Goal: Task Accomplishment & Management: Manage account settings

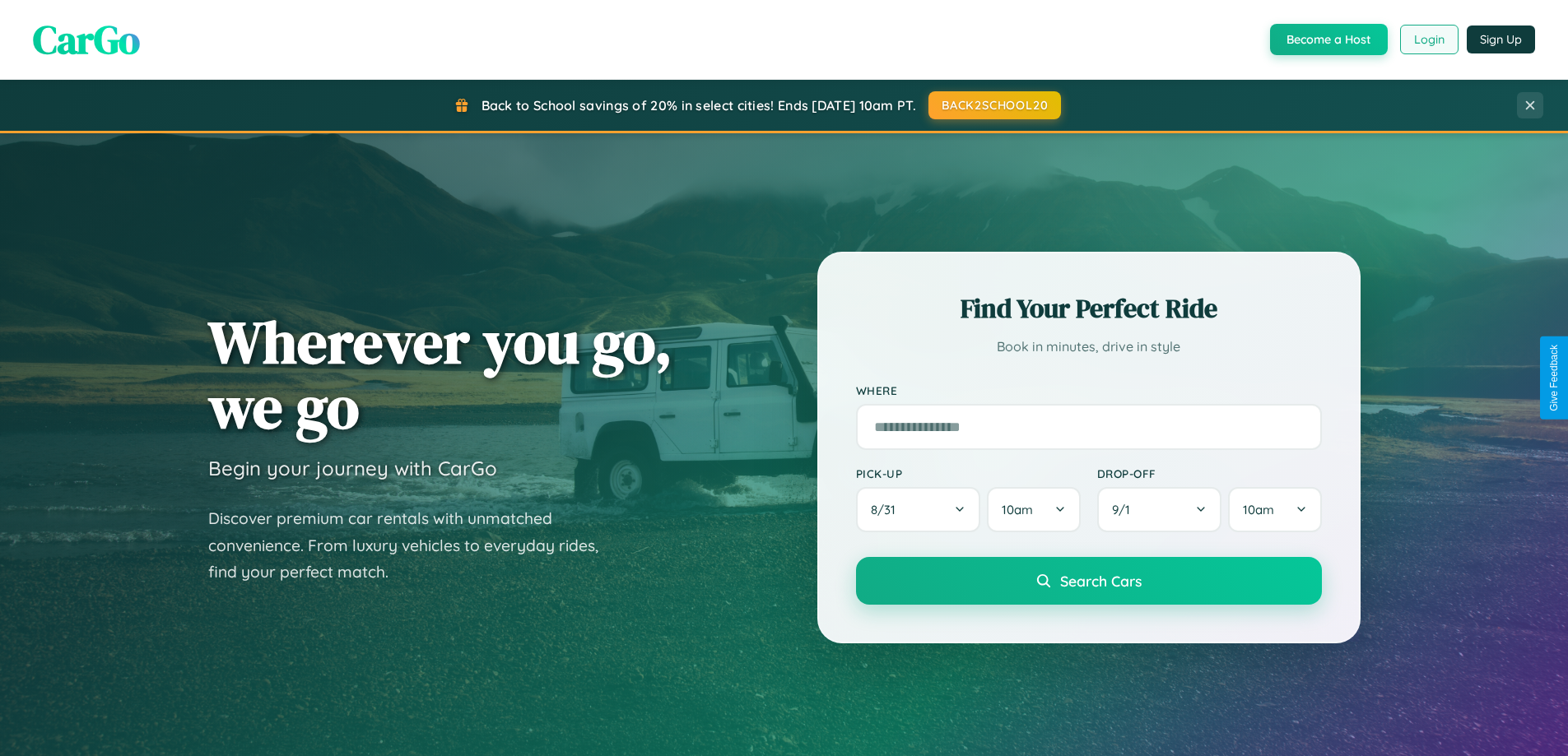
click at [1428, 39] on button "Login" at bounding box center [1429, 39] width 59 height 30
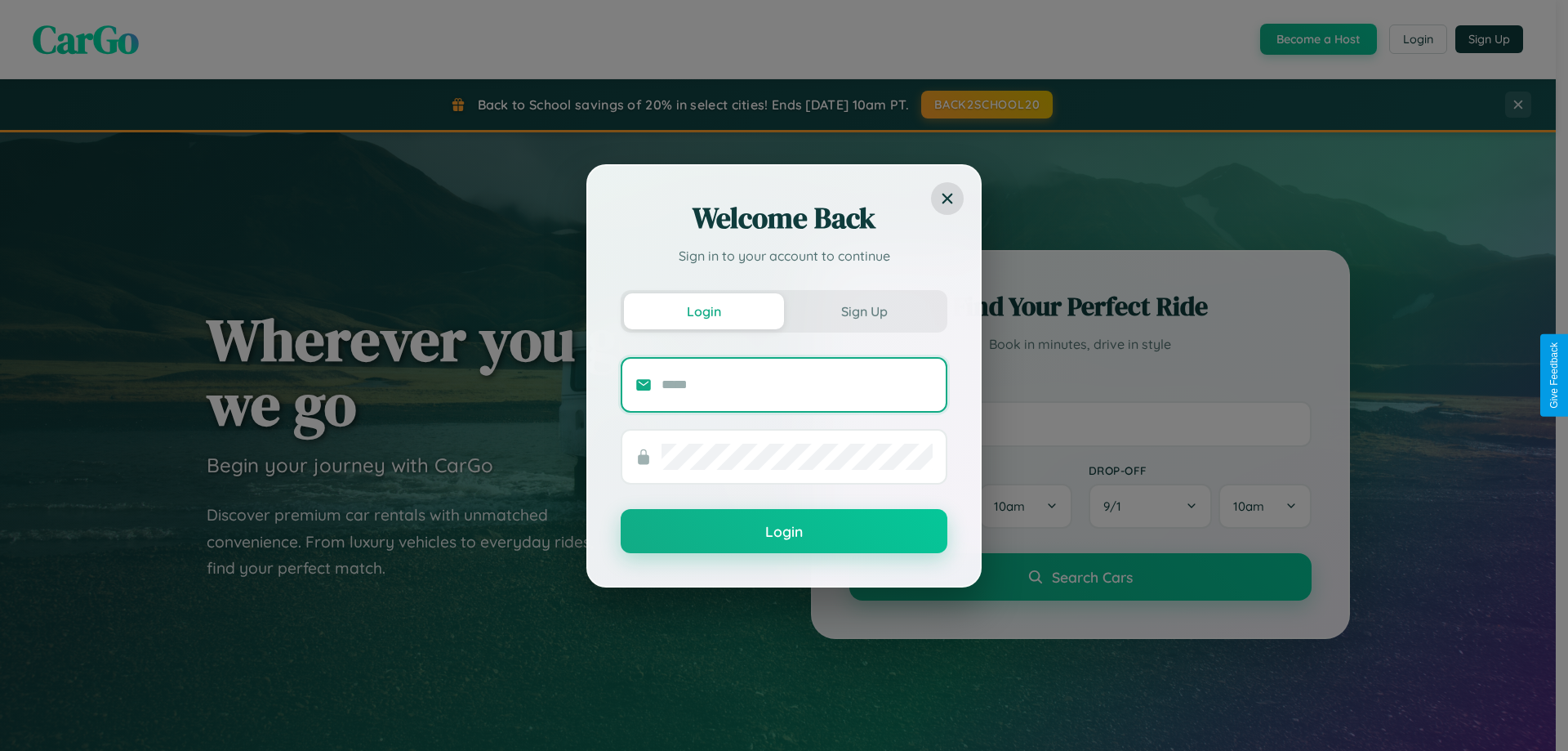
click at [797, 384] on input "text" at bounding box center [797, 384] width 271 height 26
type input "**********"
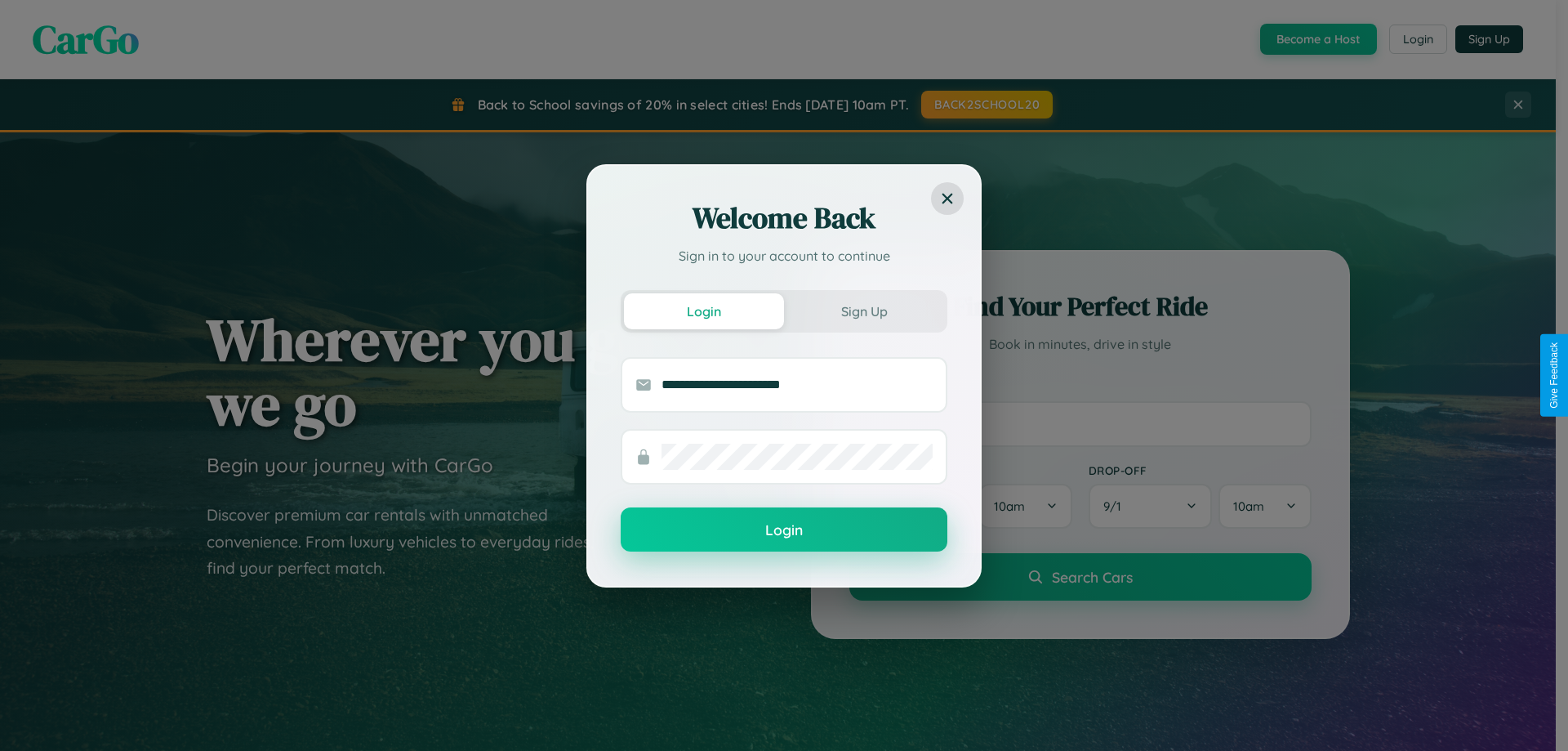
click at [784, 530] on button "Login" at bounding box center [784, 529] width 327 height 44
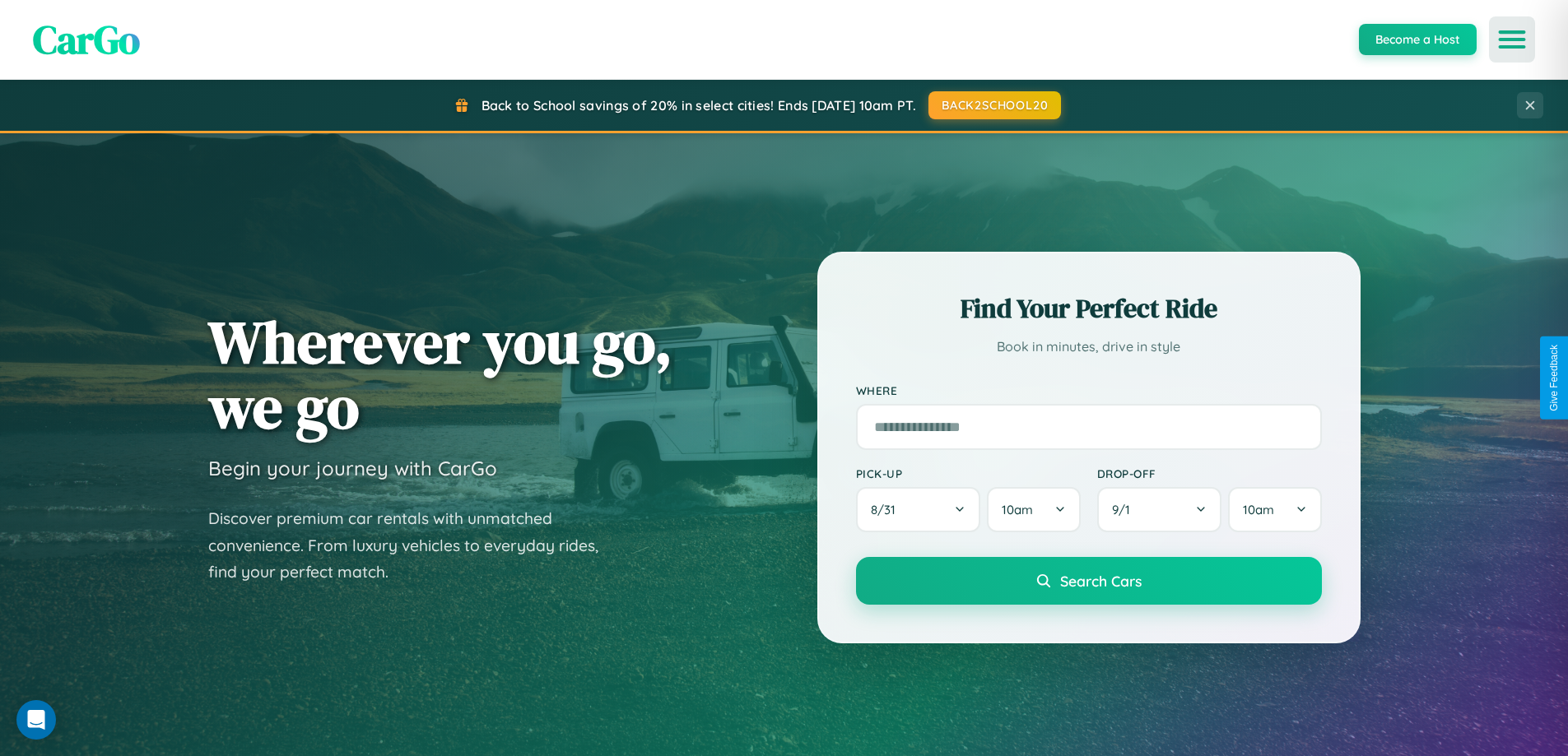
click at [1512, 39] on icon "Open menu" at bounding box center [1513, 39] width 24 height 14
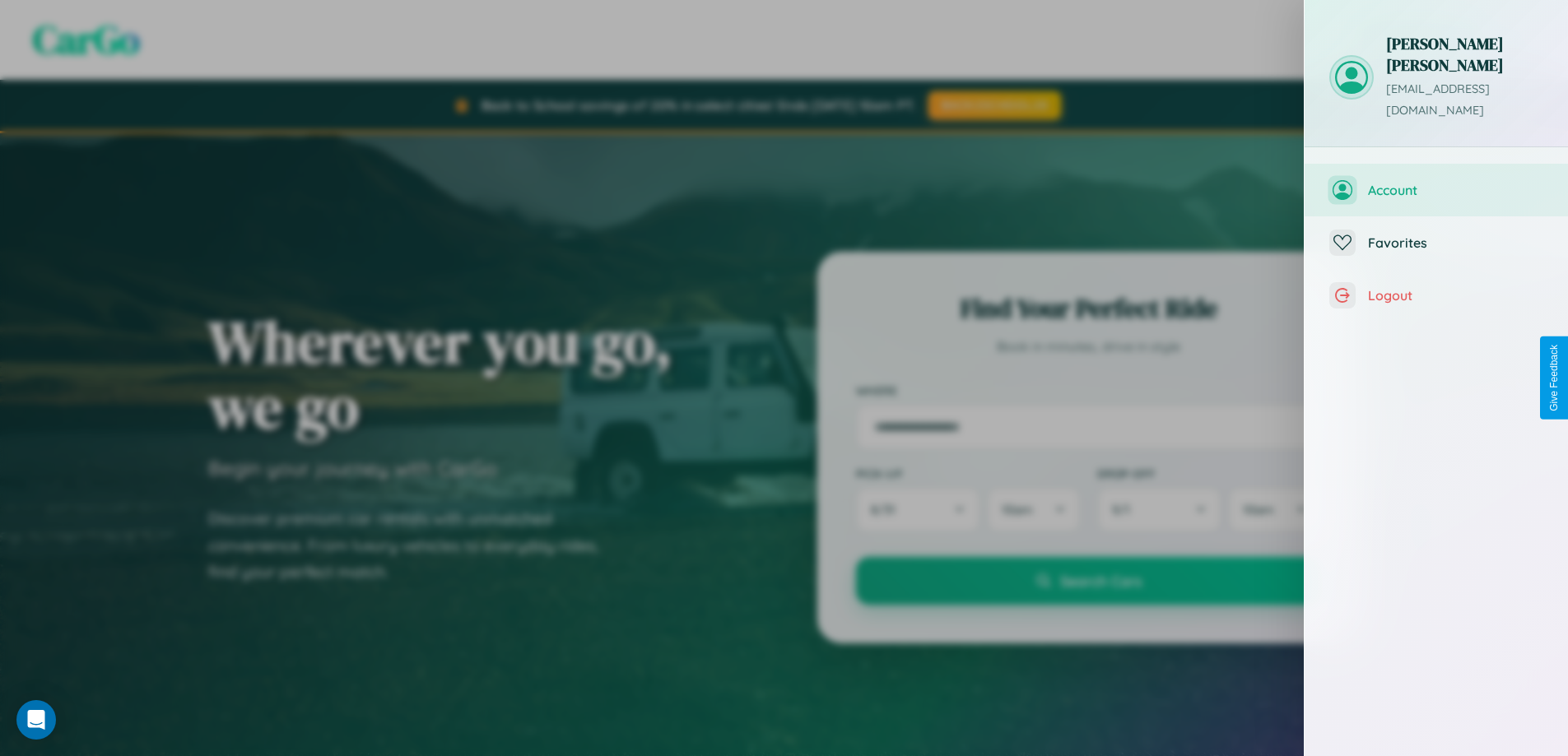
click at [1436, 182] on span "Account" at bounding box center [1455, 189] width 176 height 16
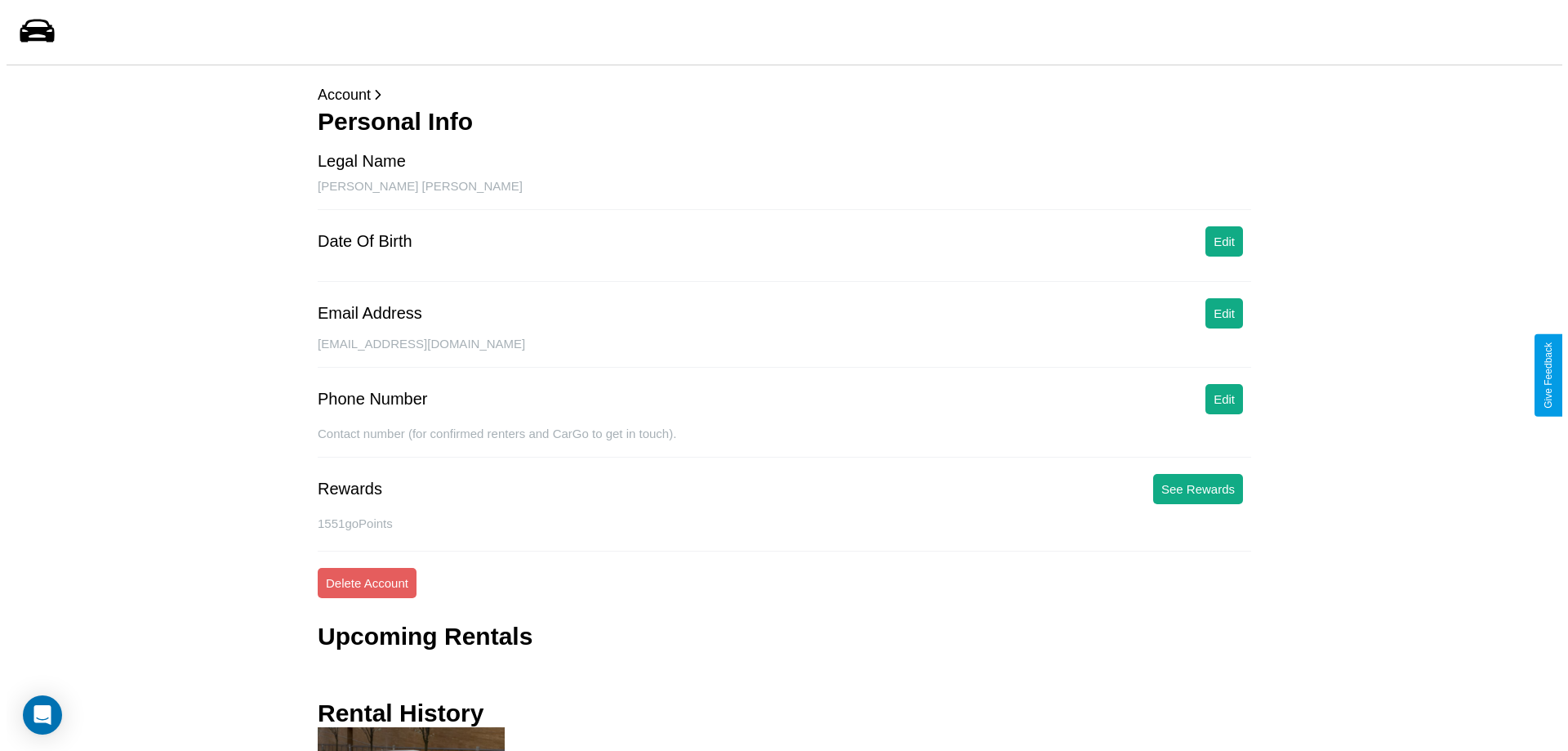
scroll to position [153, 0]
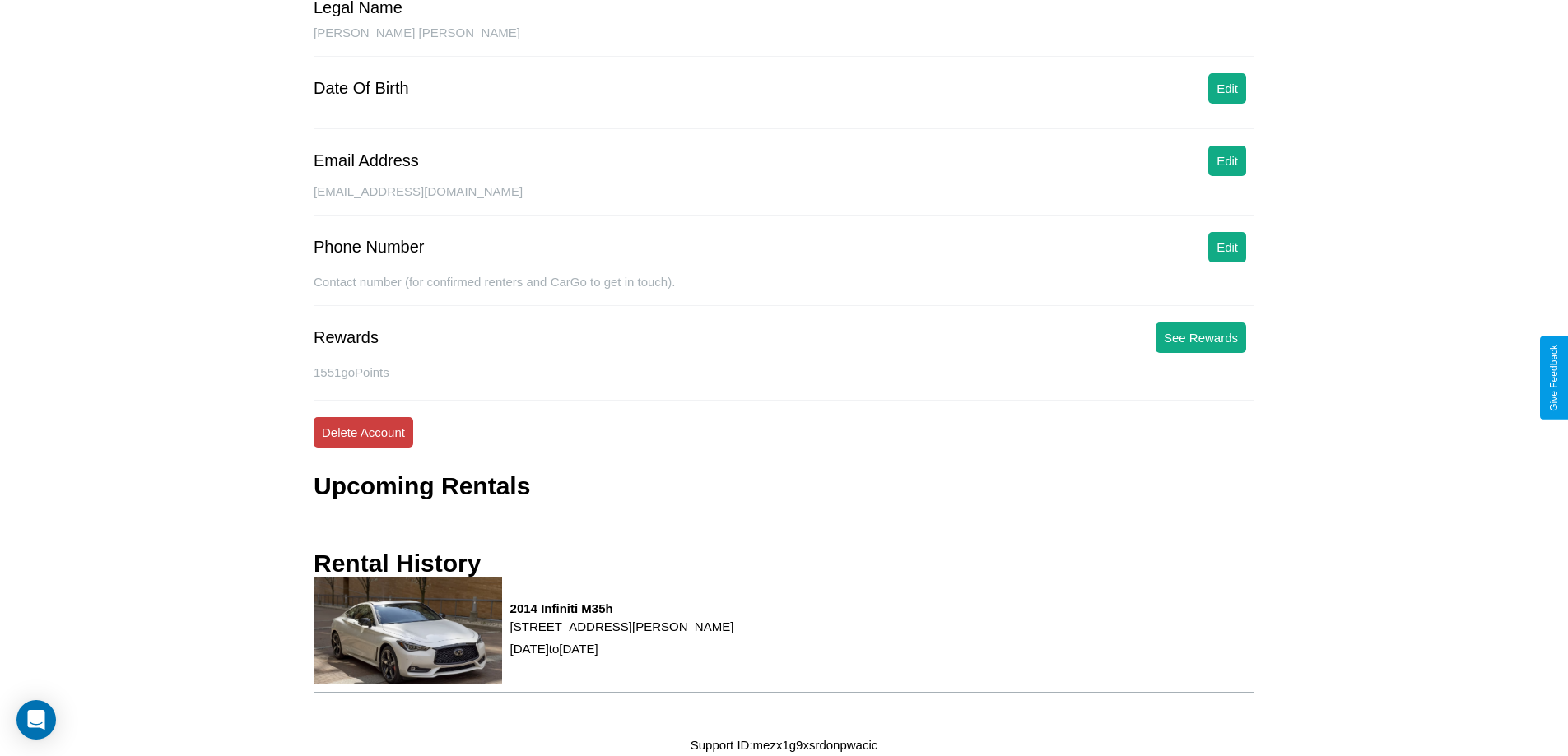
click at [363, 432] on button "Delete Account" at bounding box center [363, 432] width 100 height 31
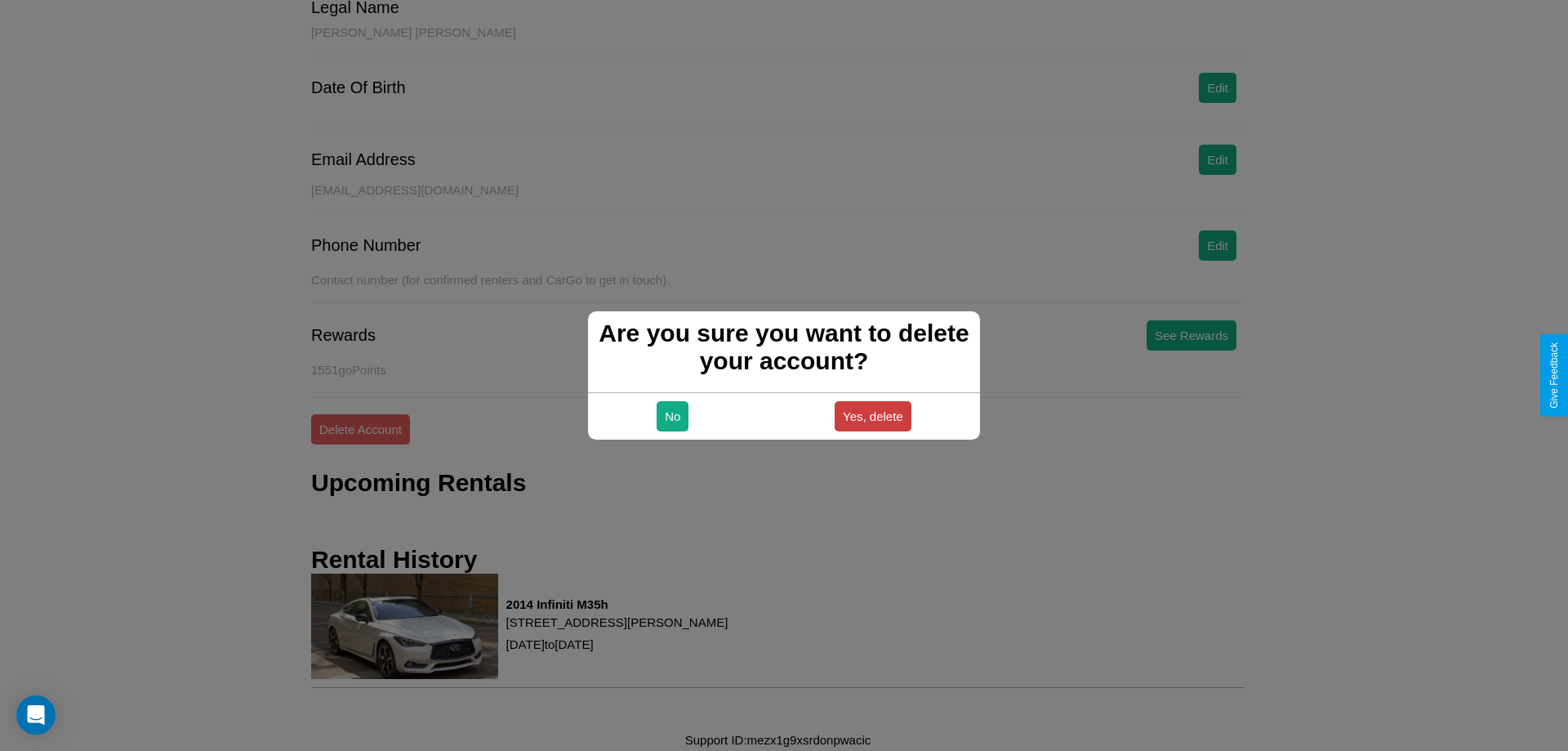
click at [872, 416] on button "Yes, delete" at bounding box center [872, 417] width 77 height 30
